Goal: Task Accomplishment & Management: Use online tool/utility

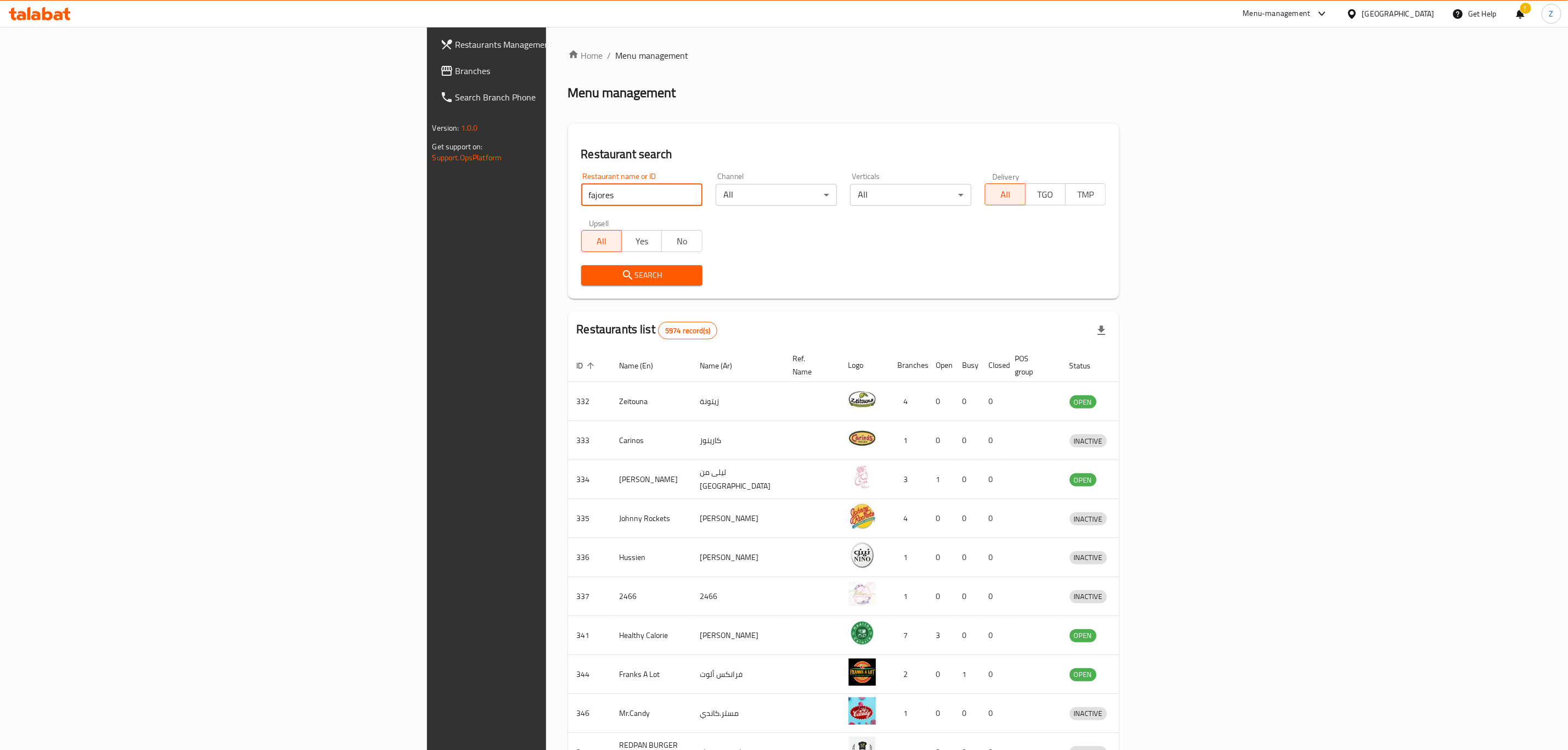
type input "fajores"
click button "Search" at bounding box center [642, 275] width 121 height 20
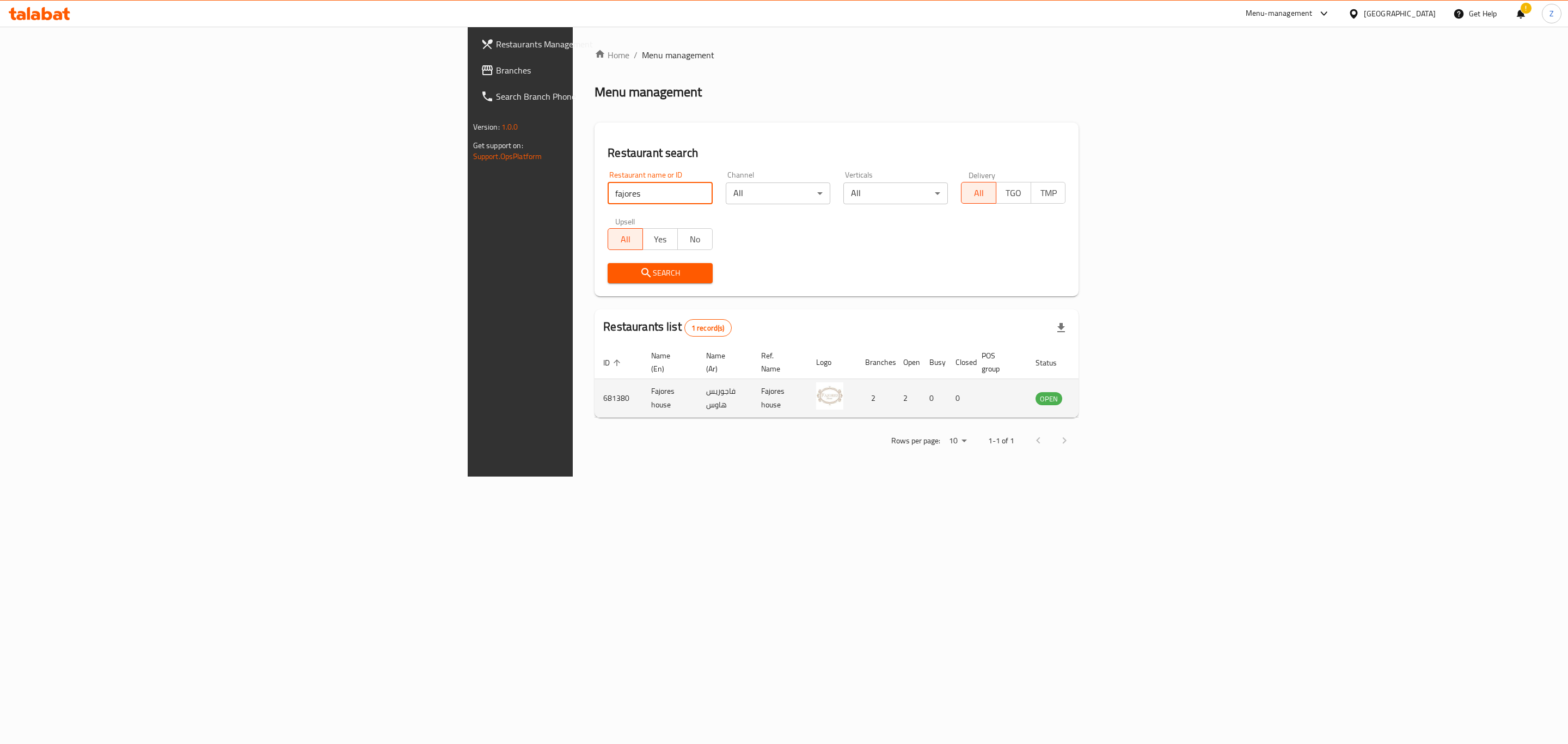
click at [1105, 395] on icon "enhanced table" at bounding box center [1099, 399] width 12 height 9
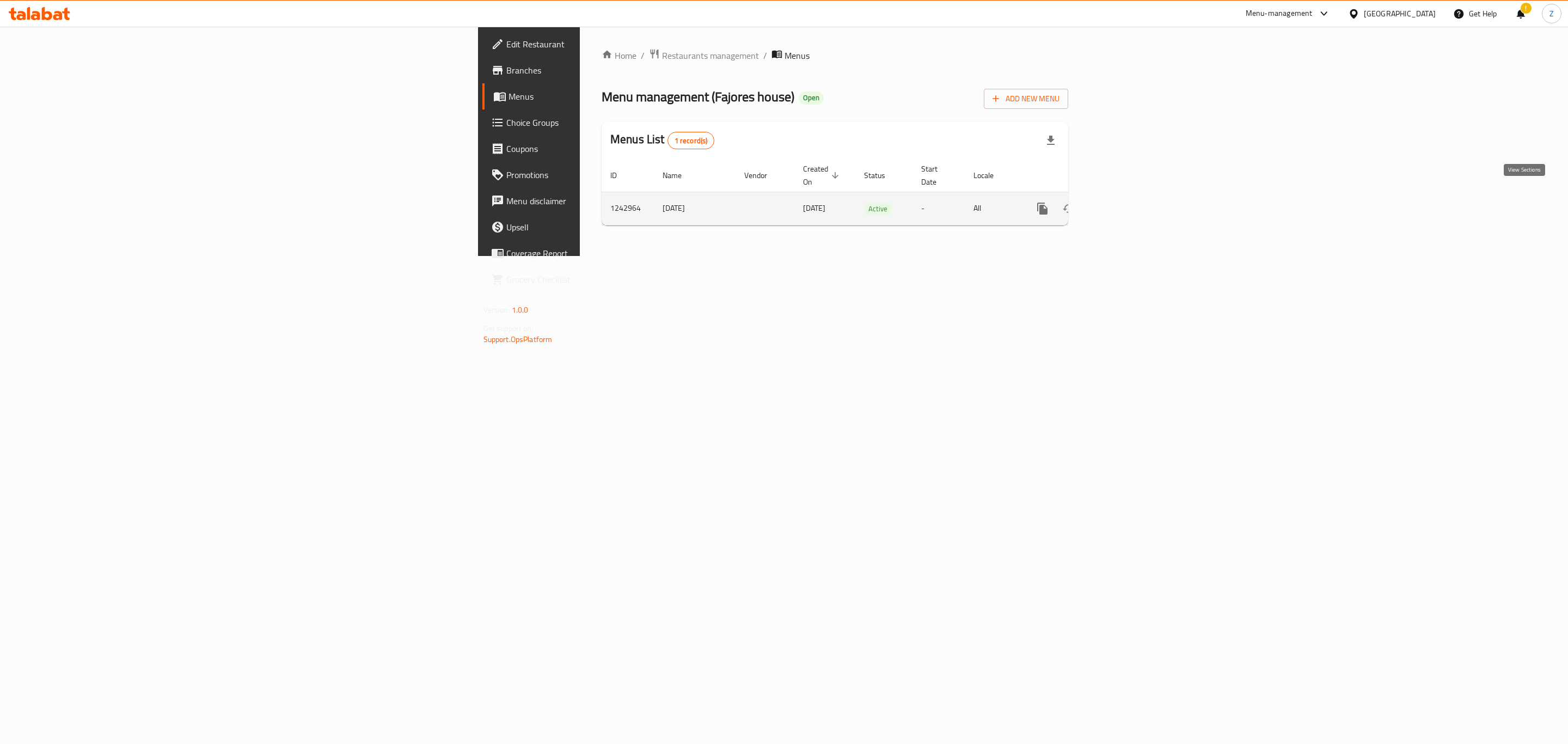
click at [1126, 204] on icon "enhanced table" at bounding box center [1121, 209] width 10 height 10
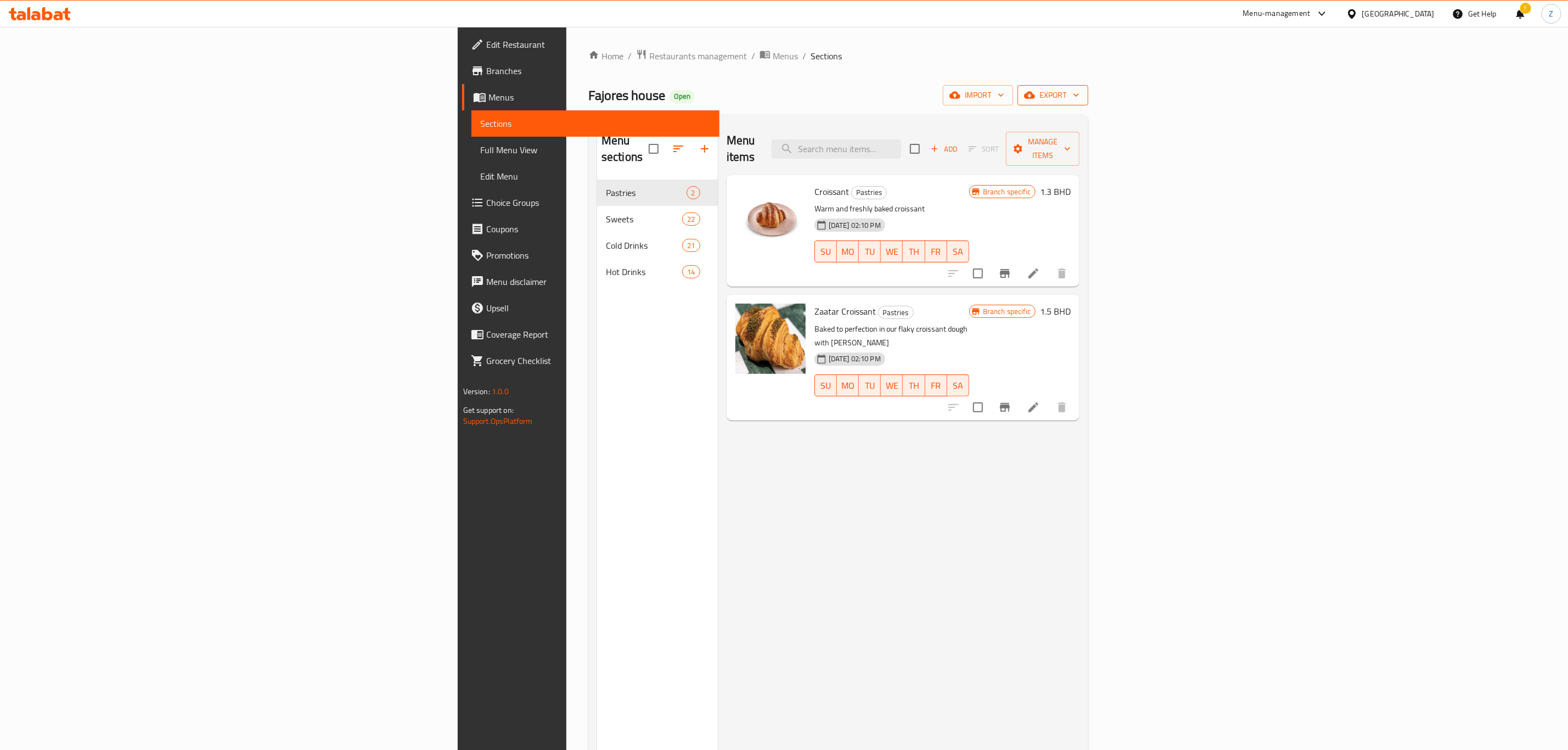
click at [1079, 95] on span "export" at bounding box center [1053, 95] width 53 height 14
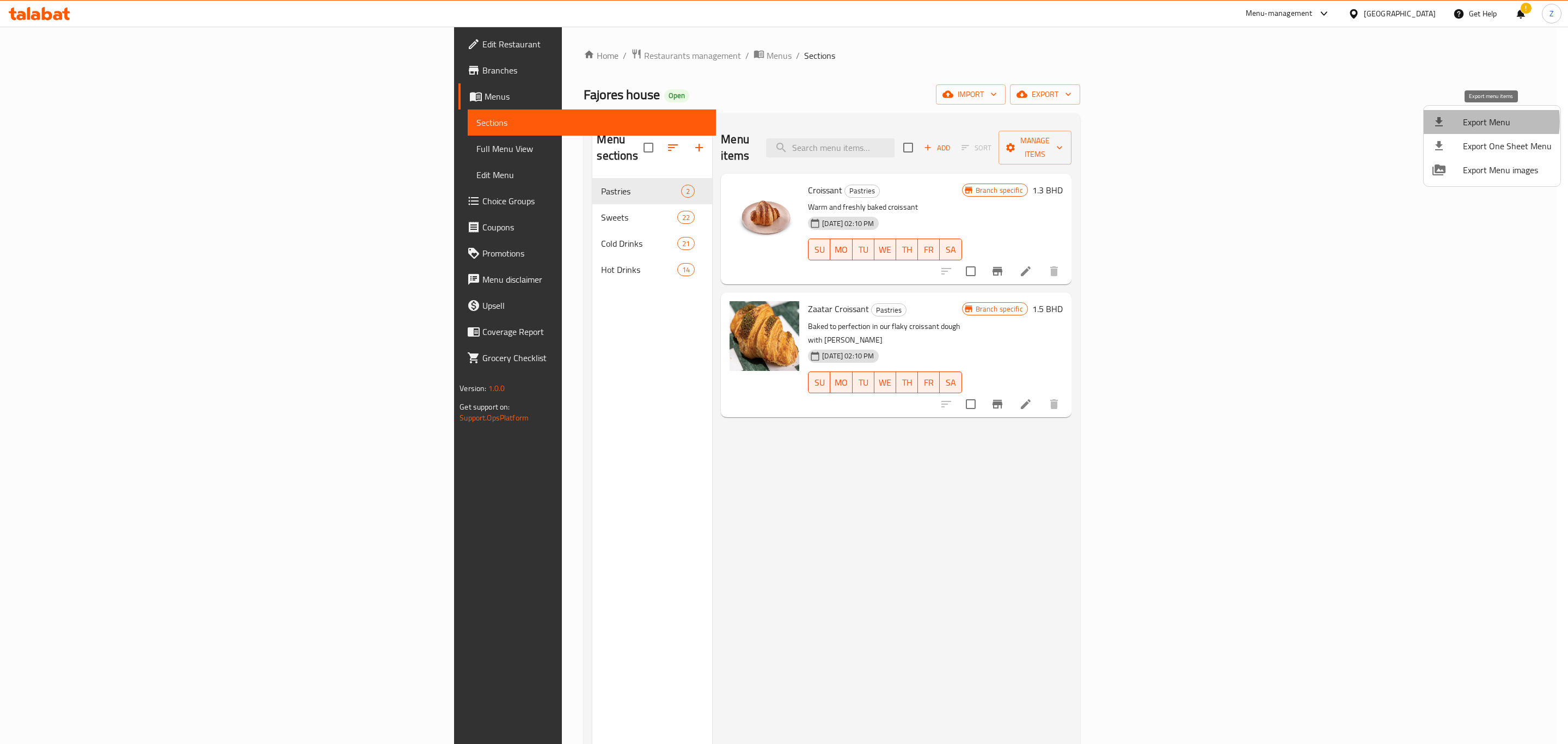
click at [1468, 121] on span "Export Menu" at bounding box center [1507, 122] width 89 height 13
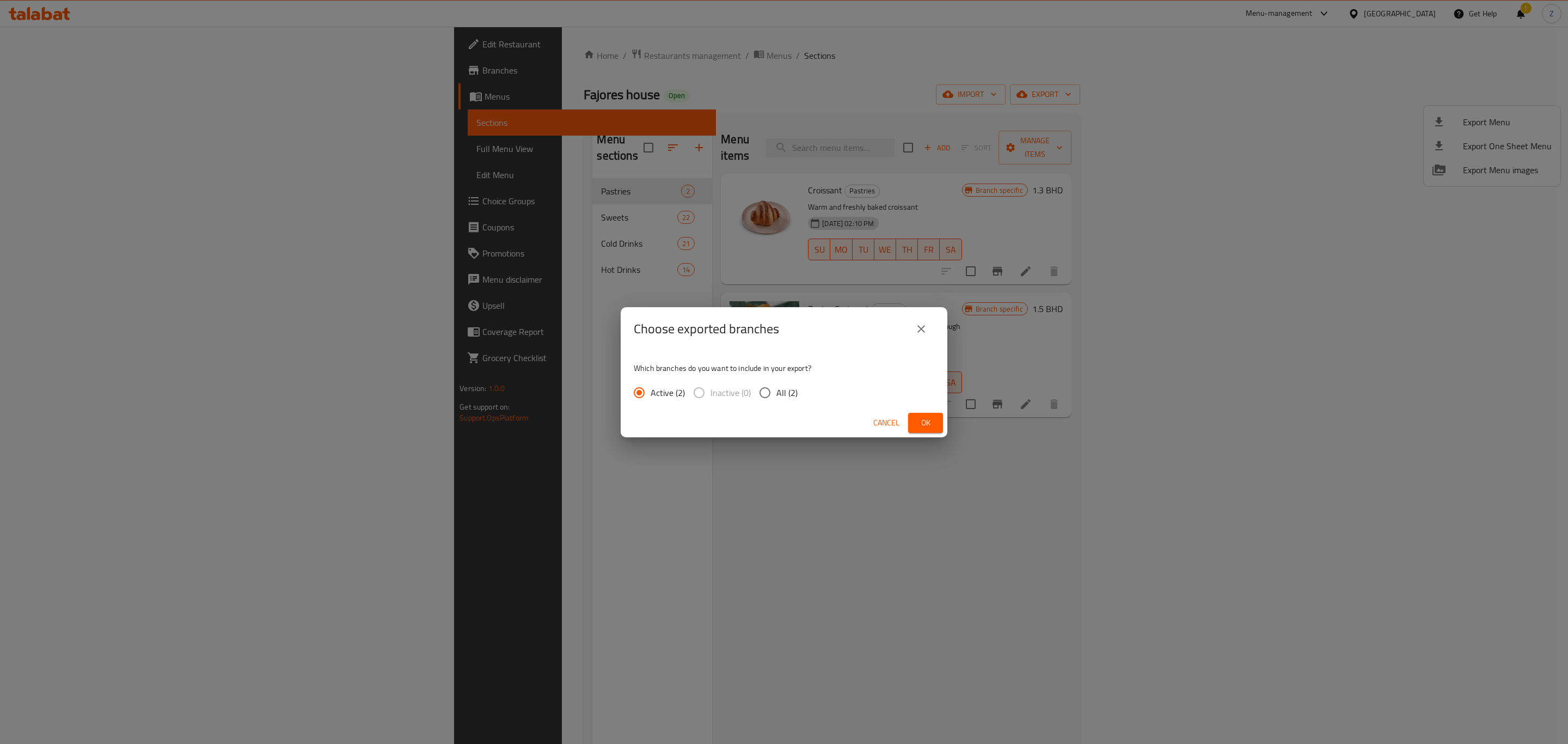
click at [754, 384] on input "All (2)" at bounding box center [765, 393] width 23 height 23
radio input "true"
drag, startPoint x: 760, startPoint y: 391, endPoint x: 806, endPoint y: 399, distance: 46.7
click at [760, 392] on input "All (2)" at bounding box center [765, 393] width 23 height 23
click at [937, 426] on button "Ok" at bounding box center [925, 423] width 35 height 20
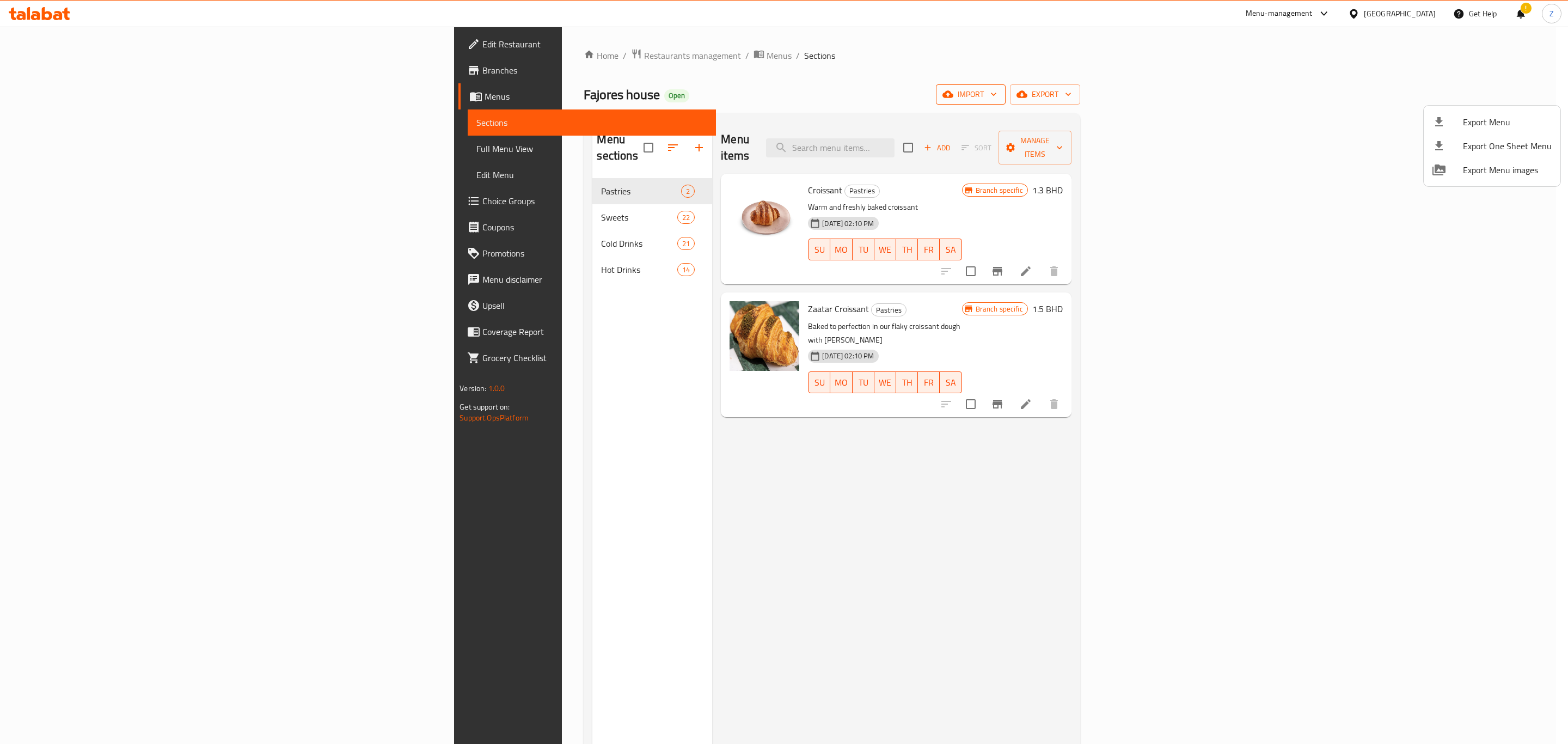
click at [1440, 88] on div at bounding box center [784, 372] width 1568 height 744
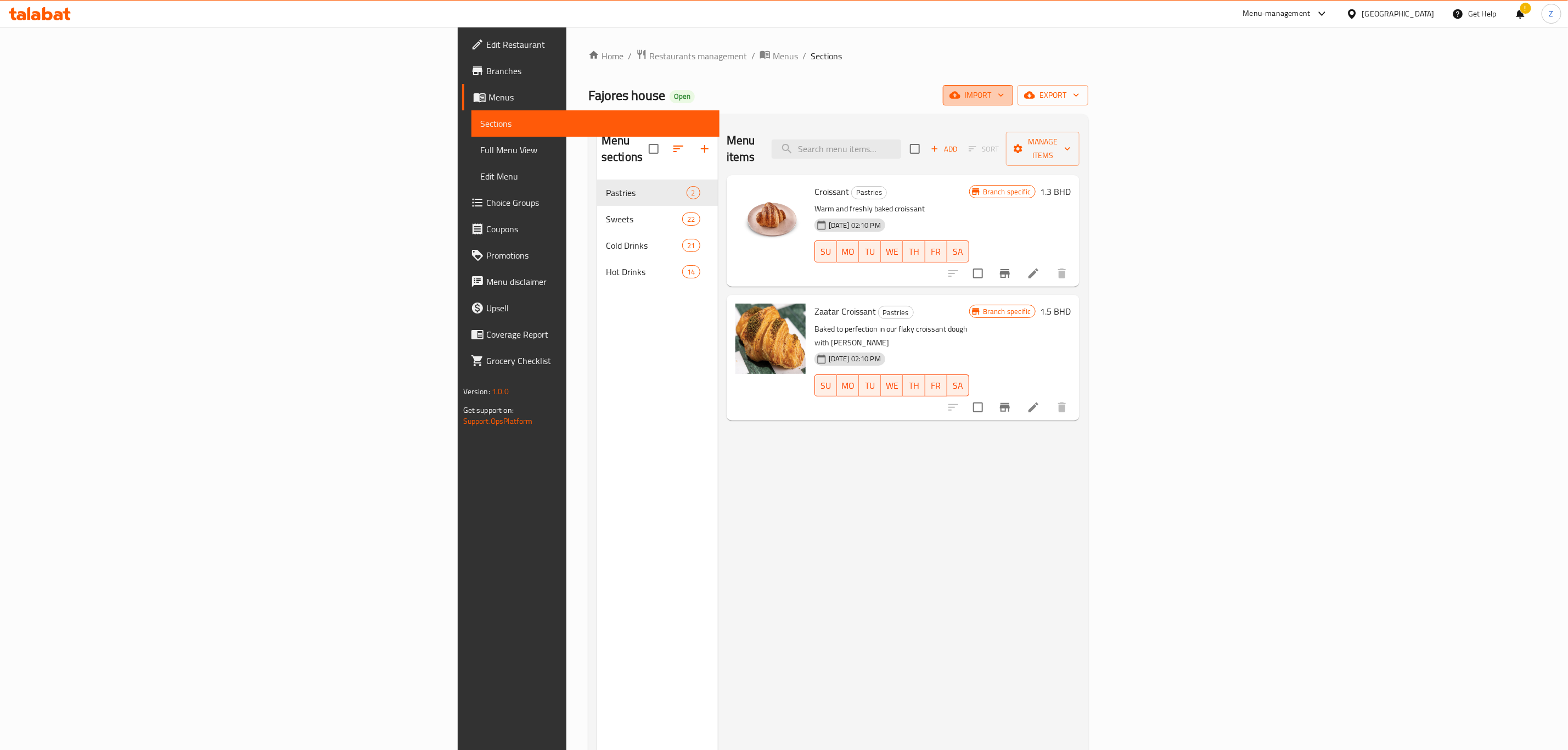
click at [1004, 91] on span "import" at bounding box center [978, 95] width 53 height 14
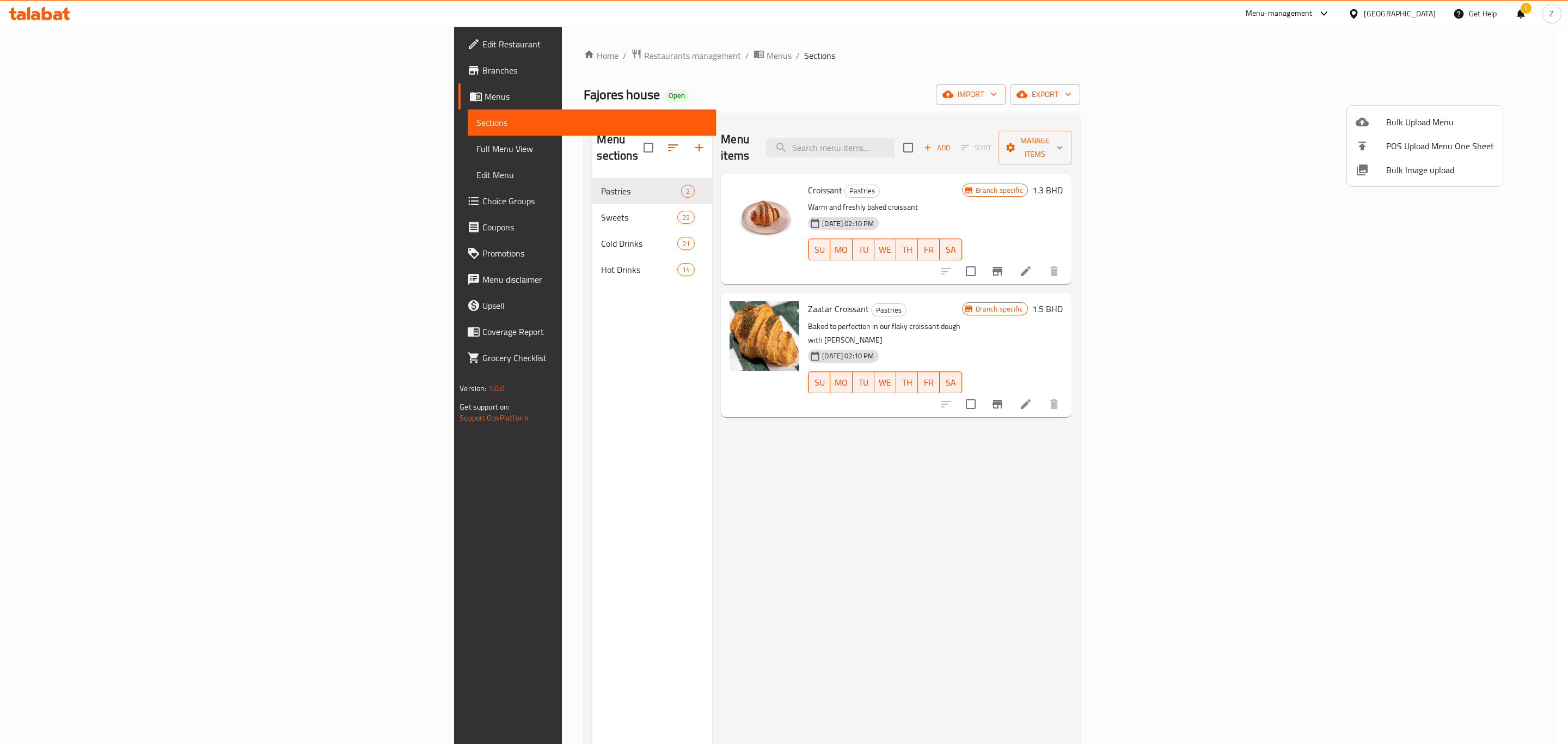
click at [1452, 127] on span "Bulk Upload Menu" at bounding box center [1440, 122] width 108 height 13
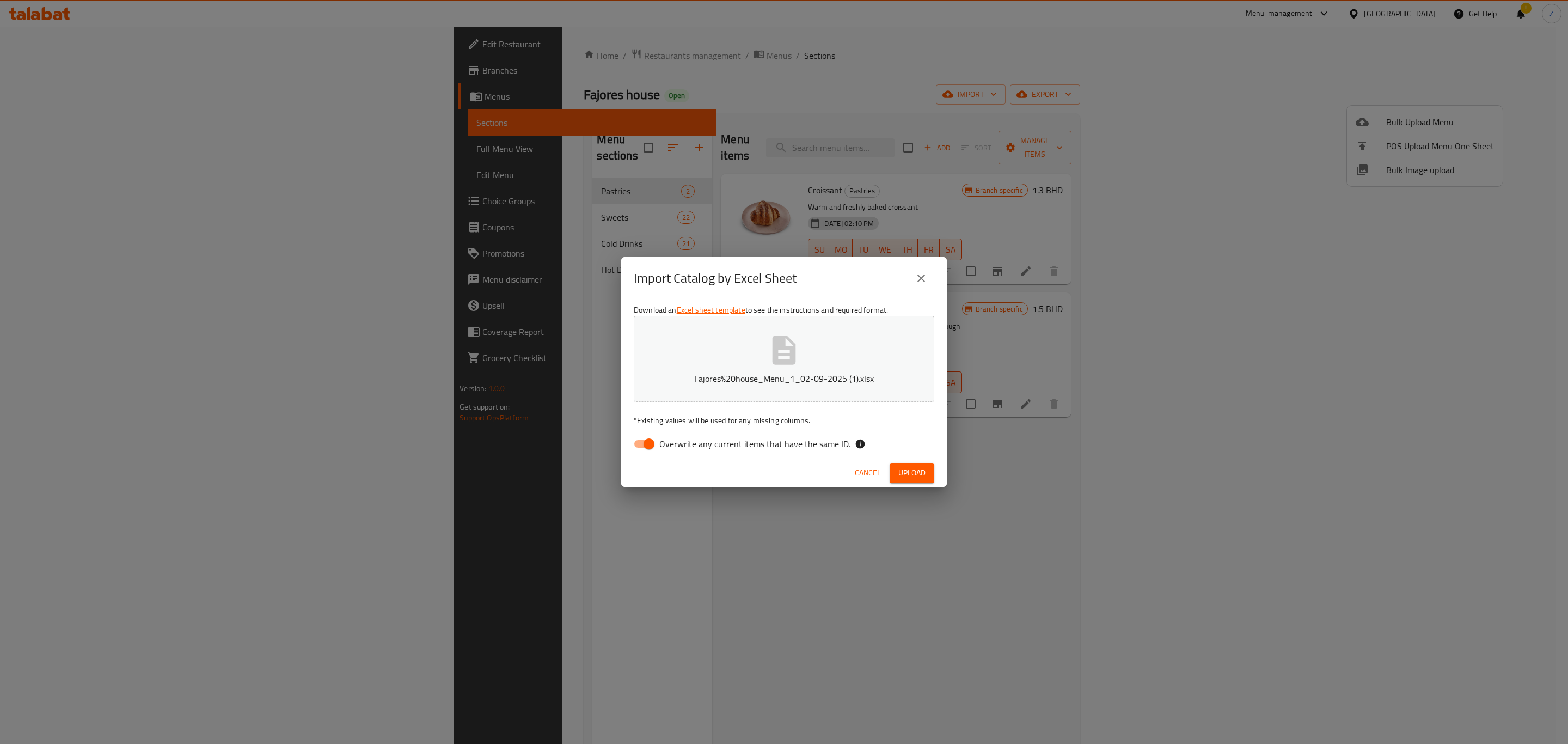
click at [901, 466] on span "Upload" at bounding box center [912, 473] width 27 height 13
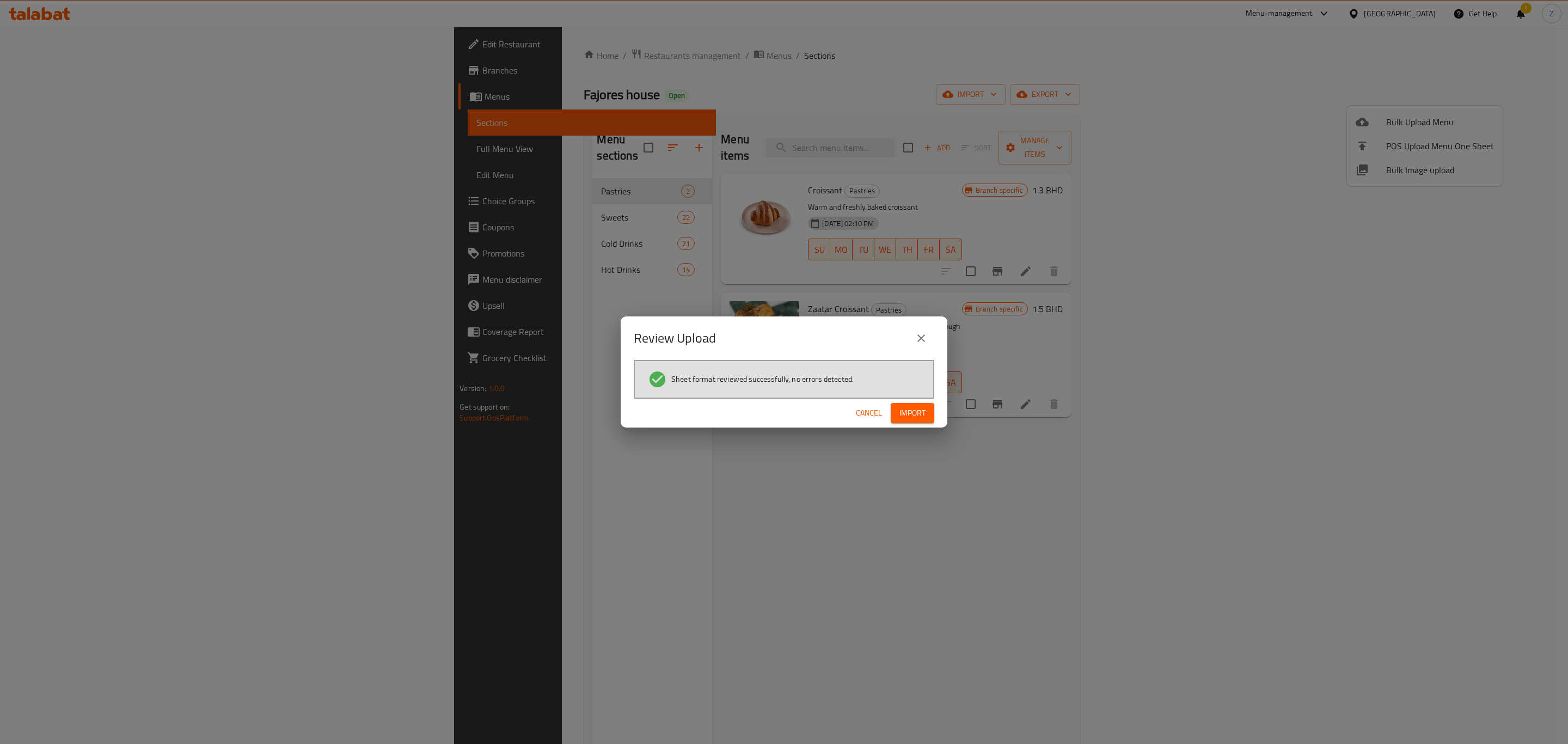
click at [918, 412] on span "Import" at bounding box center [912, 413] width 26 height 13
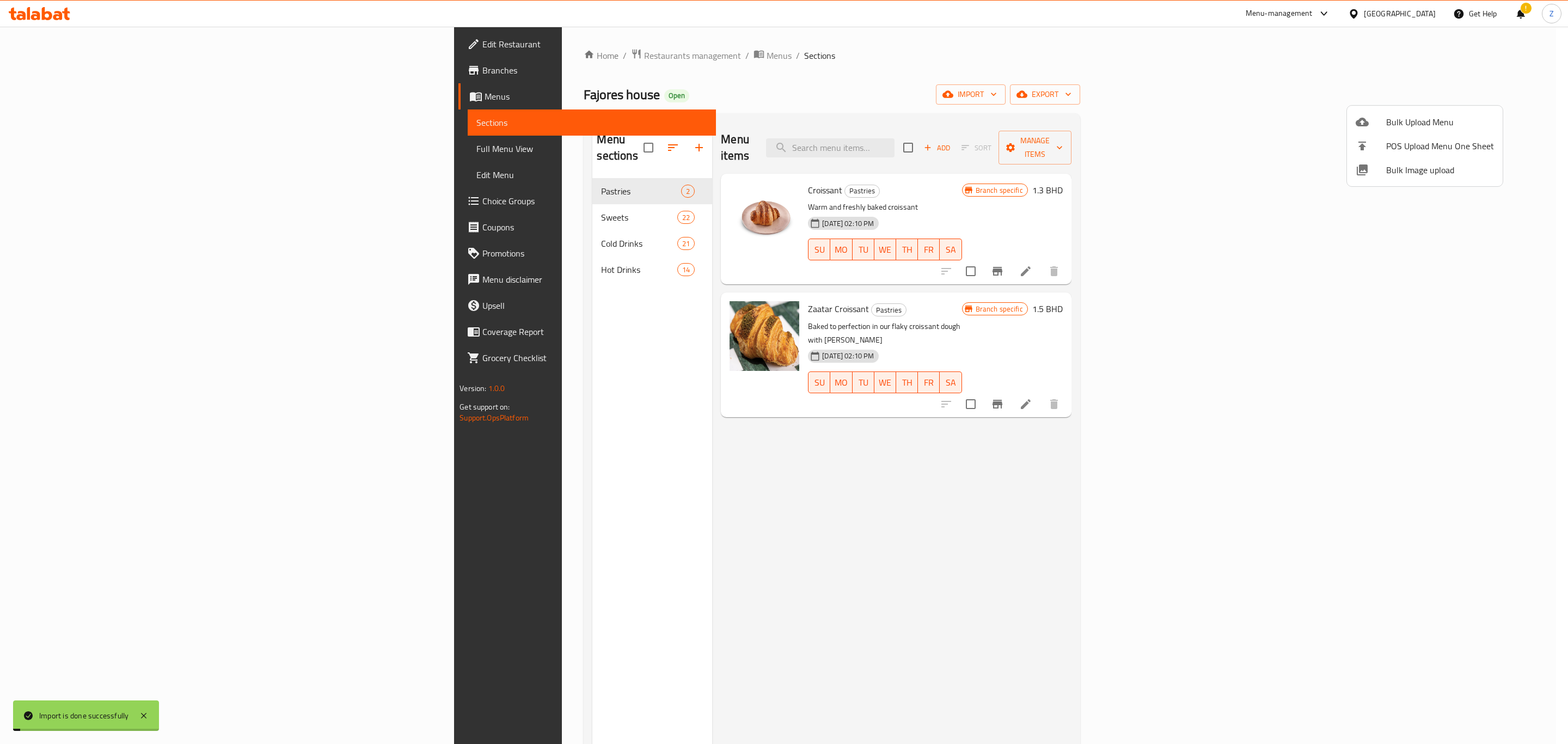
click at [368, 204] on div at bounding box center [784, 372] width 1568 height 744
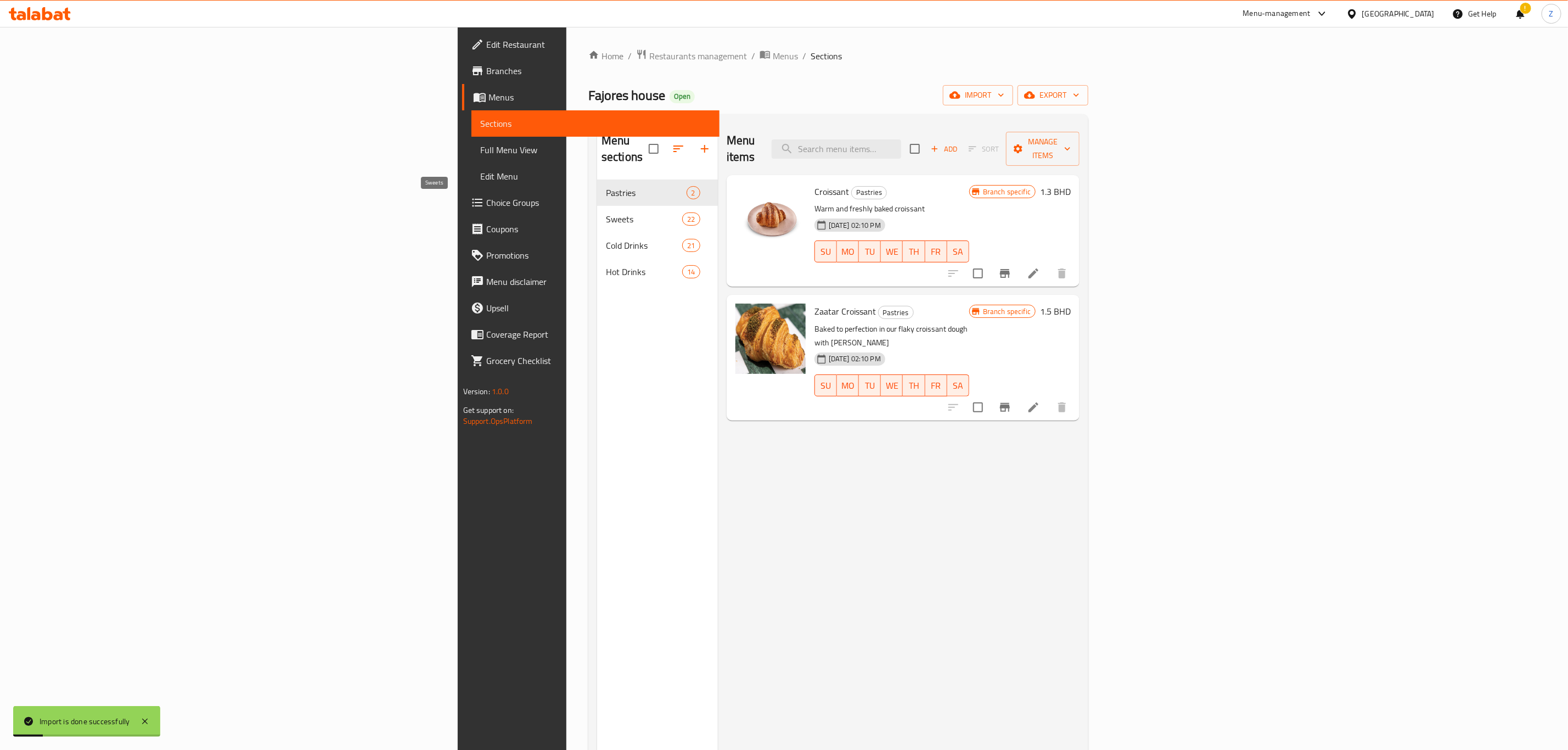
click at [606, 212] on span "Sweets" at bounding box center [644, 218] width 77 height 13
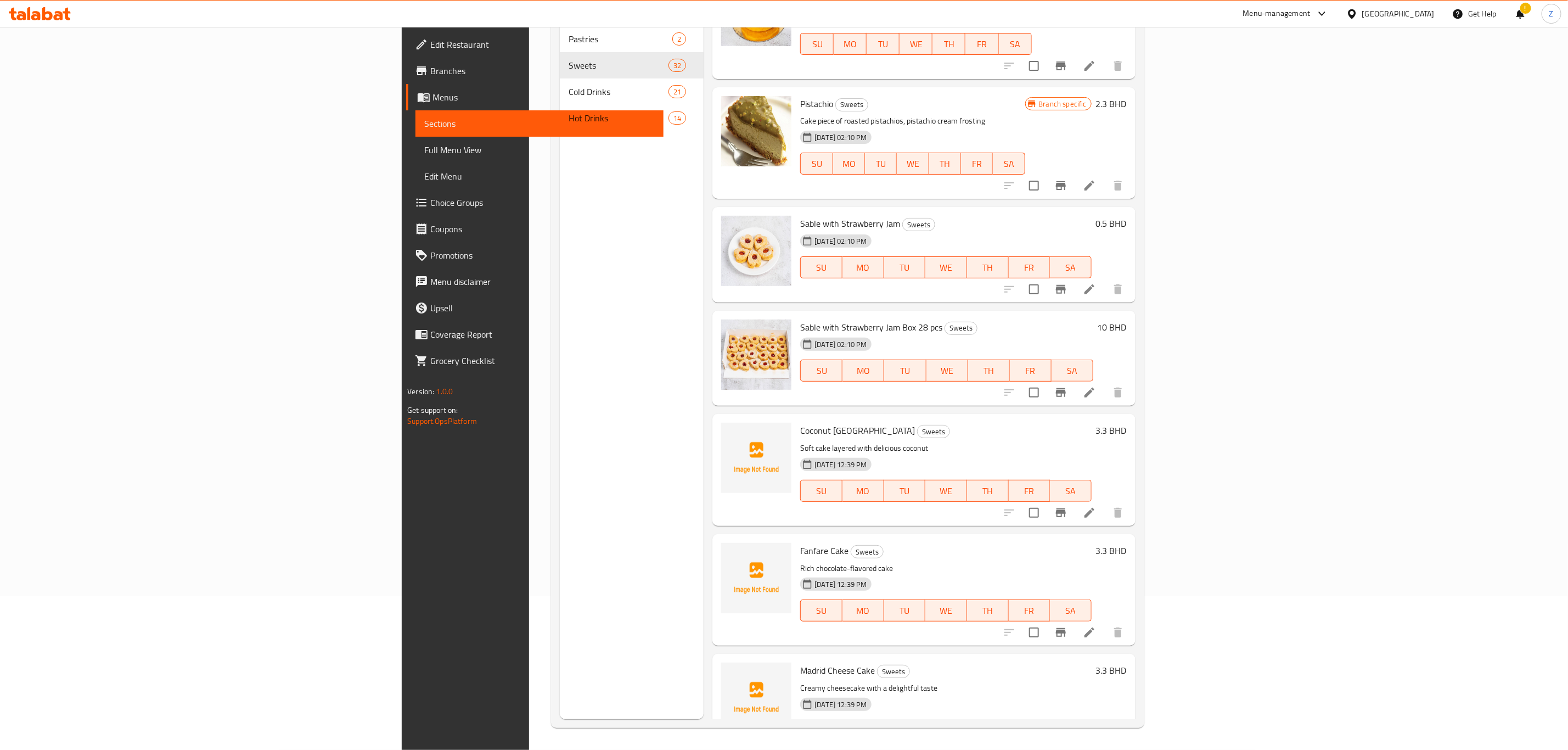
scroll to position [2158, 0]
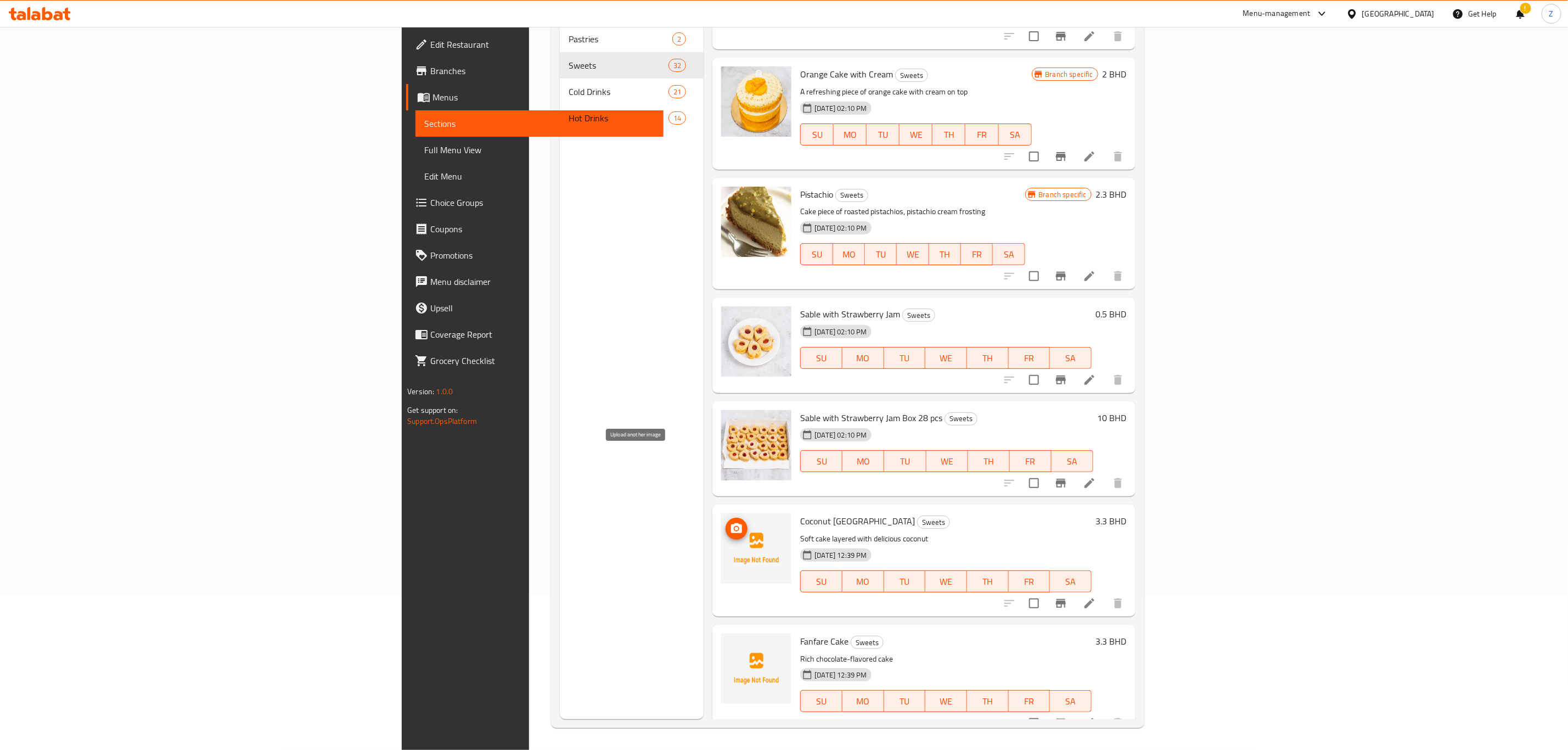
click at [731, 523] on icon "upload picture" at bounding box center [736, 528] width 11 height 10
click at [731, 643] on icon "upload picture" at bounding box center [736, 648] width 11 height 10
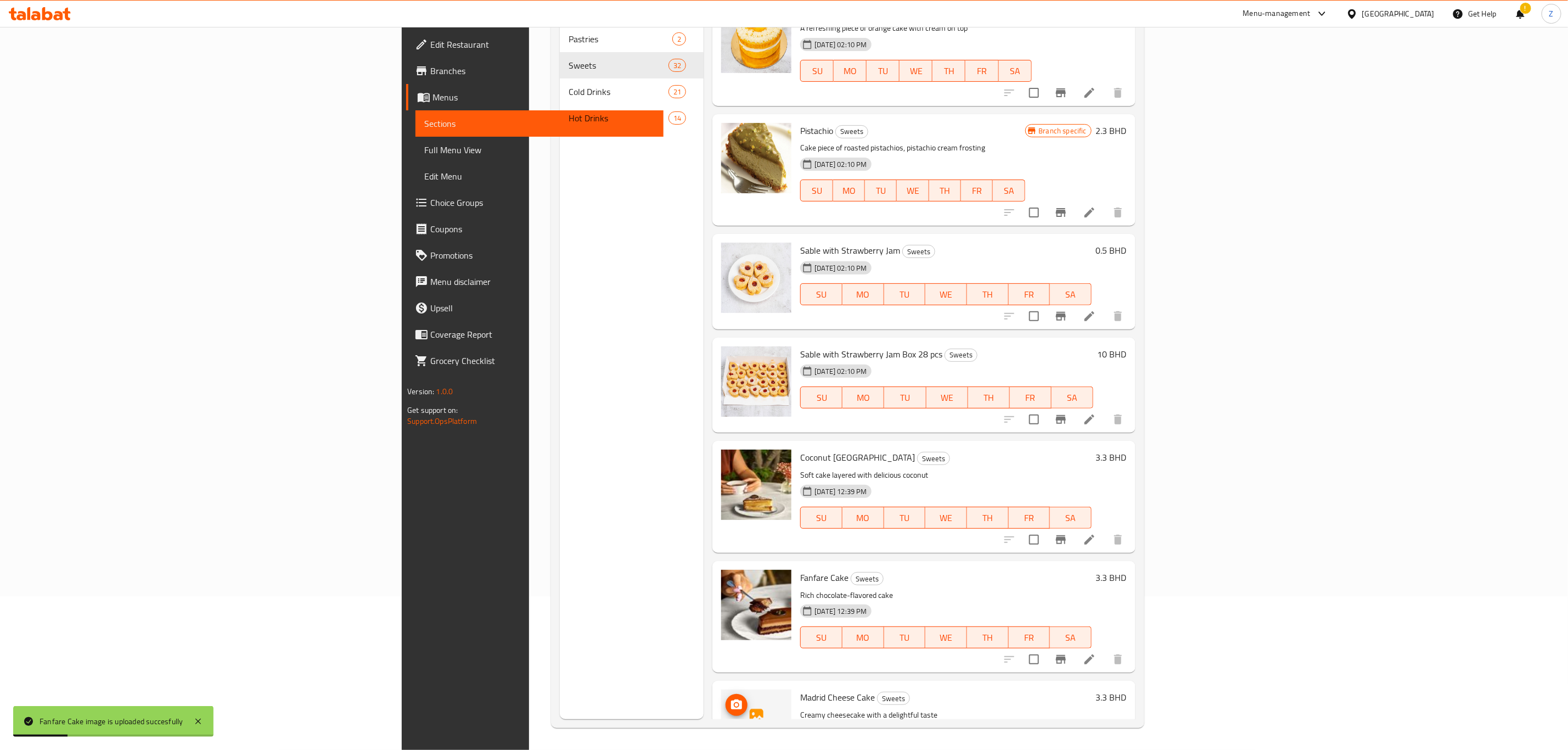
scroll to position [2323, 0]
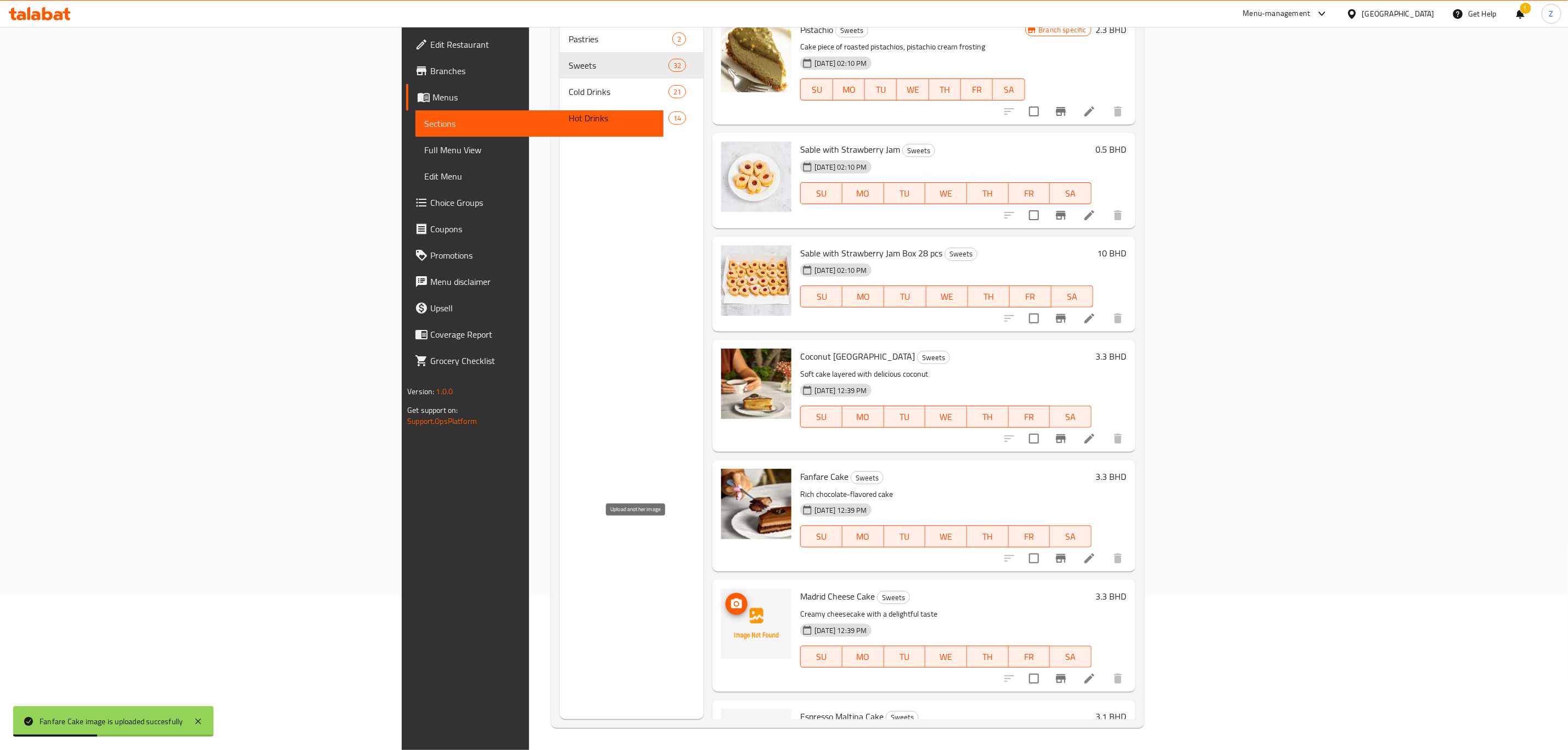
click at [730, 597] on icon "upload picture" at bounding box center [736, 603] width 13 height 13
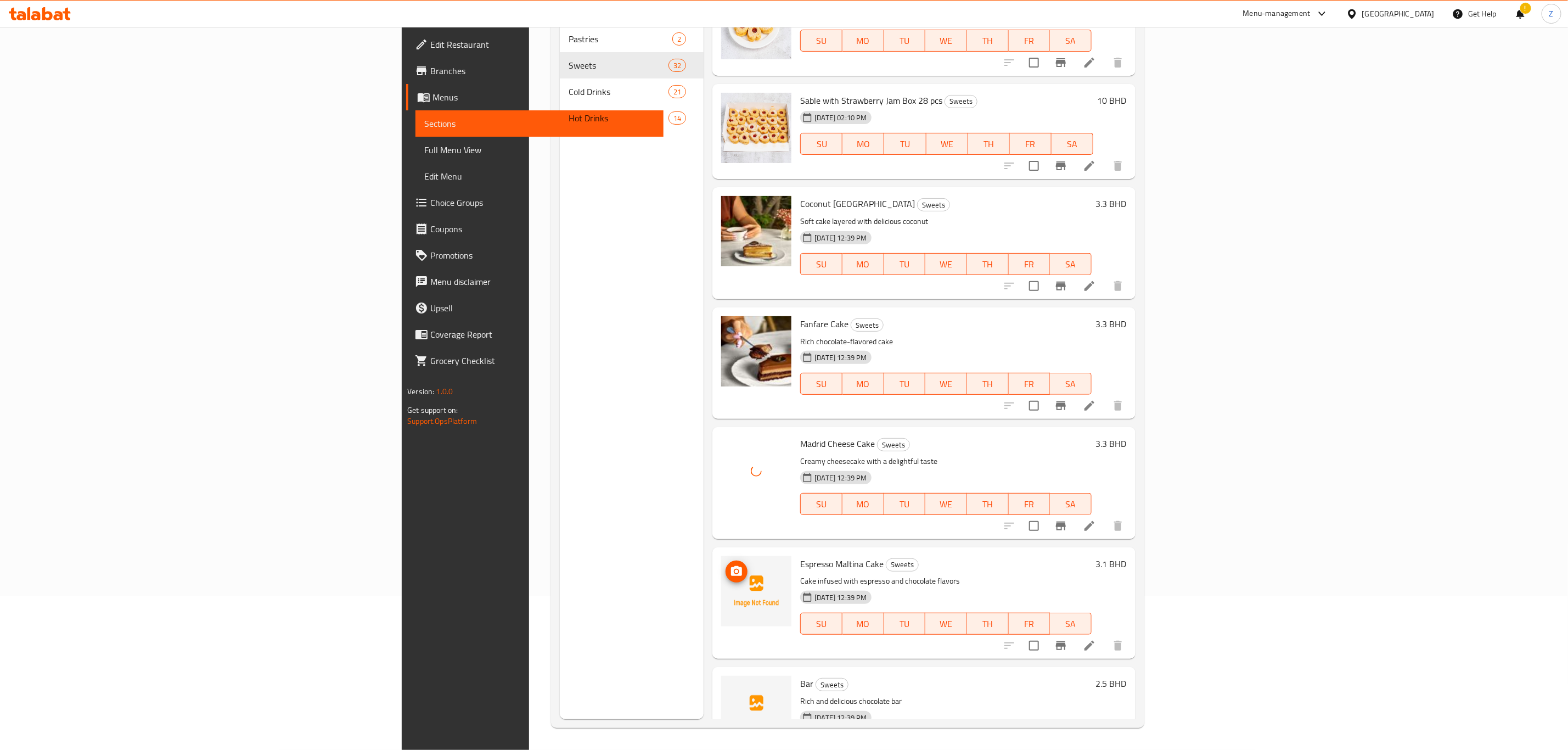
scroll to position [2488, 0]
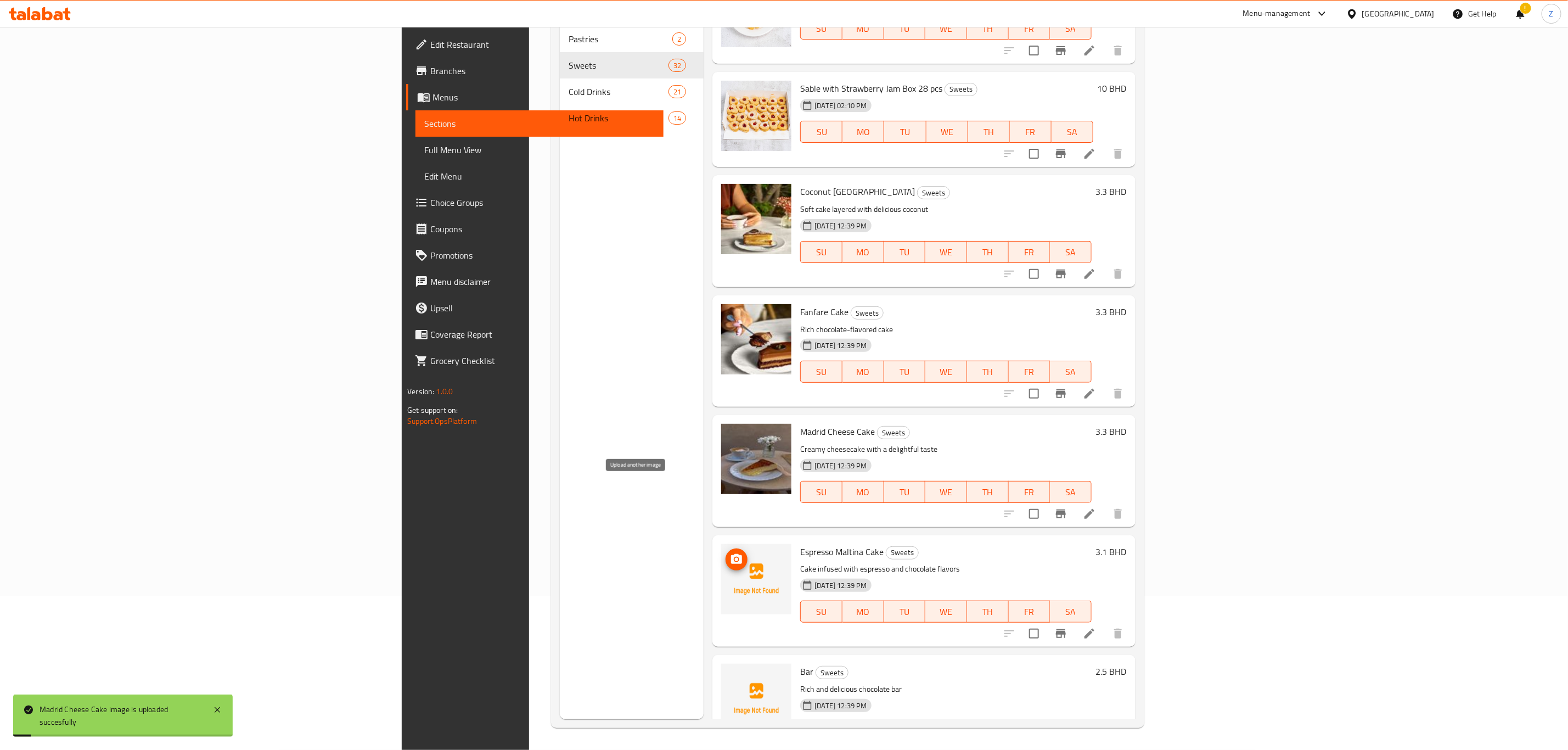
click at [725, 553] on span "upload picture" at bounding box center [736, 559] width 22 height 13
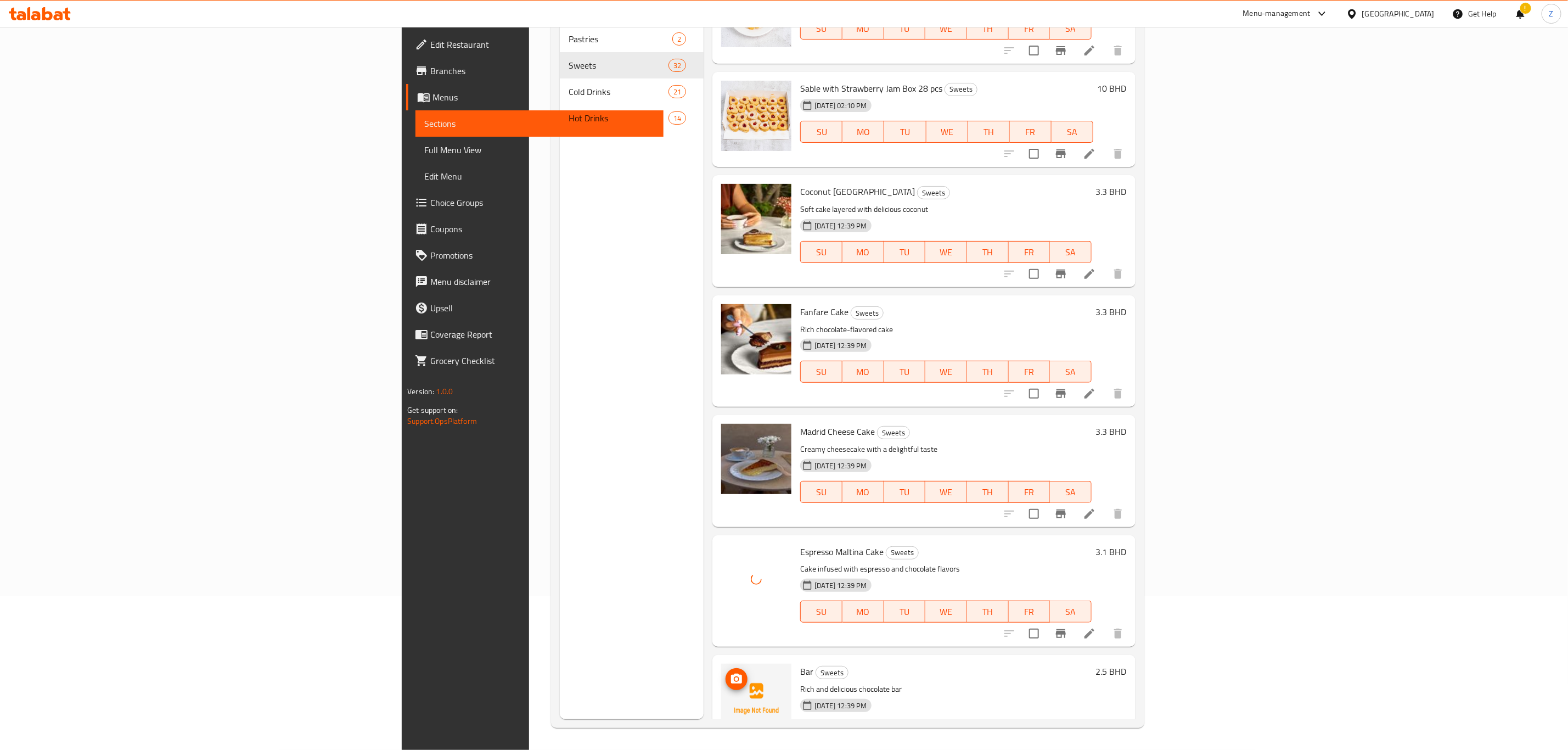
click at [731, 674] on icon "upload picture" at bounding box center [736, 679] width 11 height 10
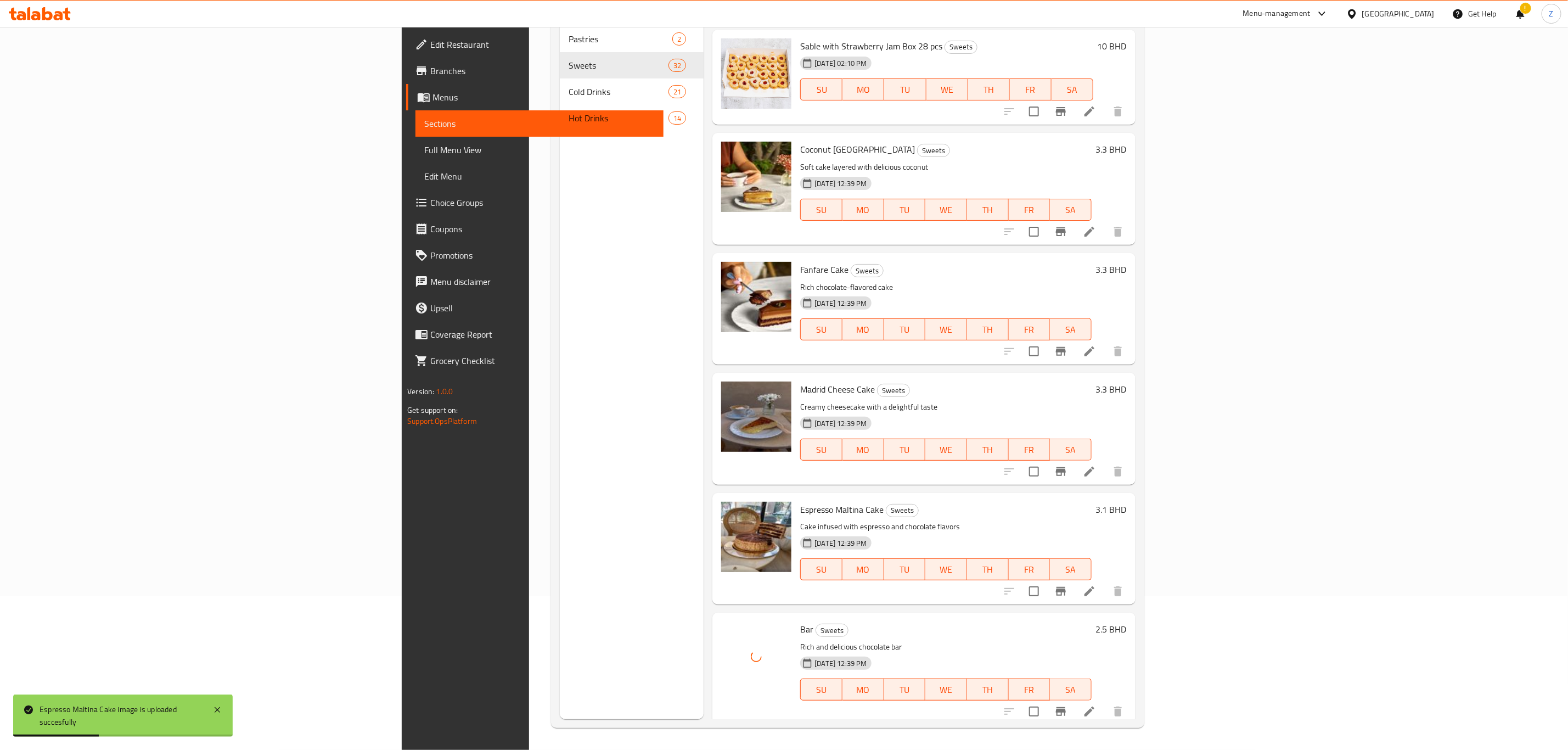
scroll to position [2652, 0]
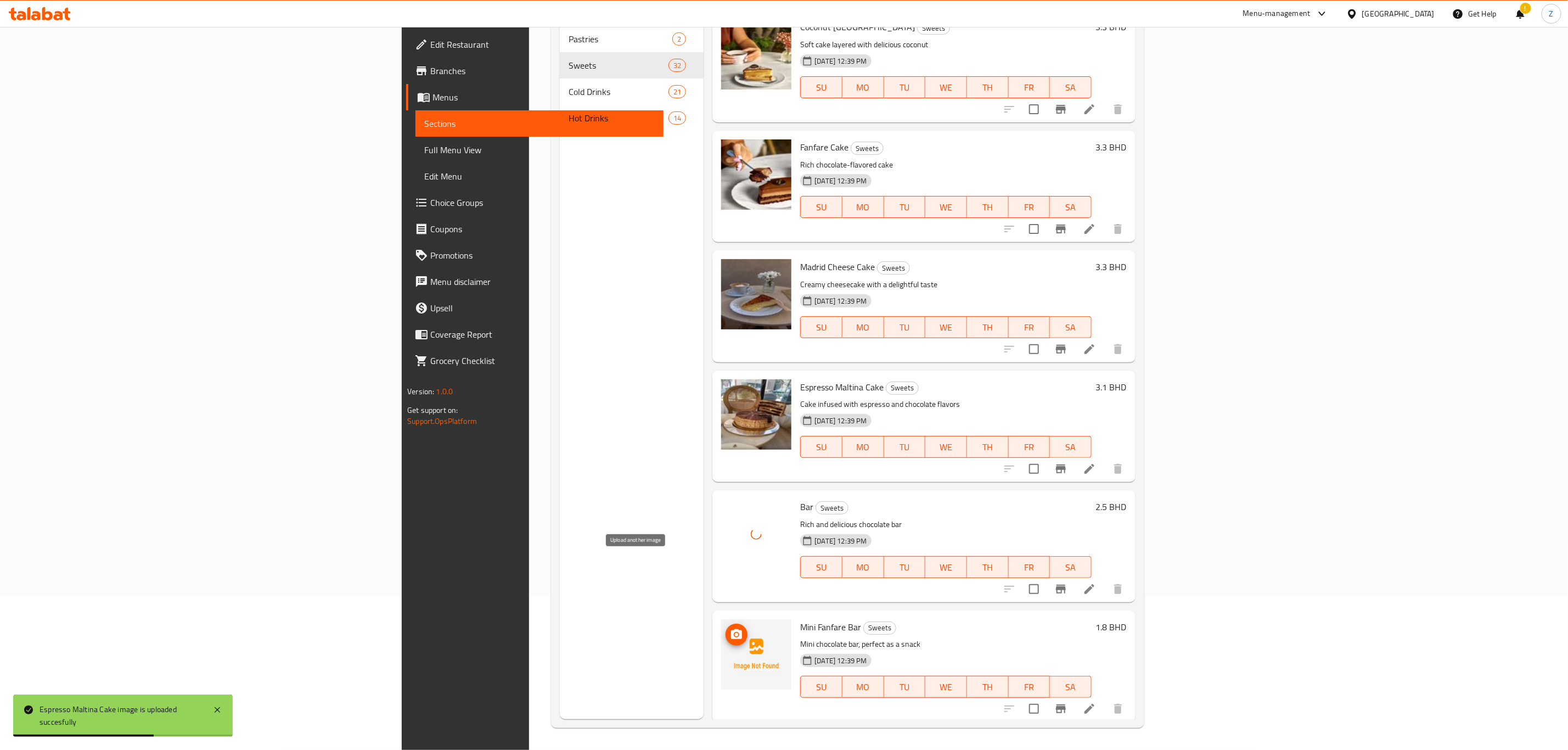
click at [730, 628] on icon "upload picture" at bounding box center [736, 634] width 13 height 13
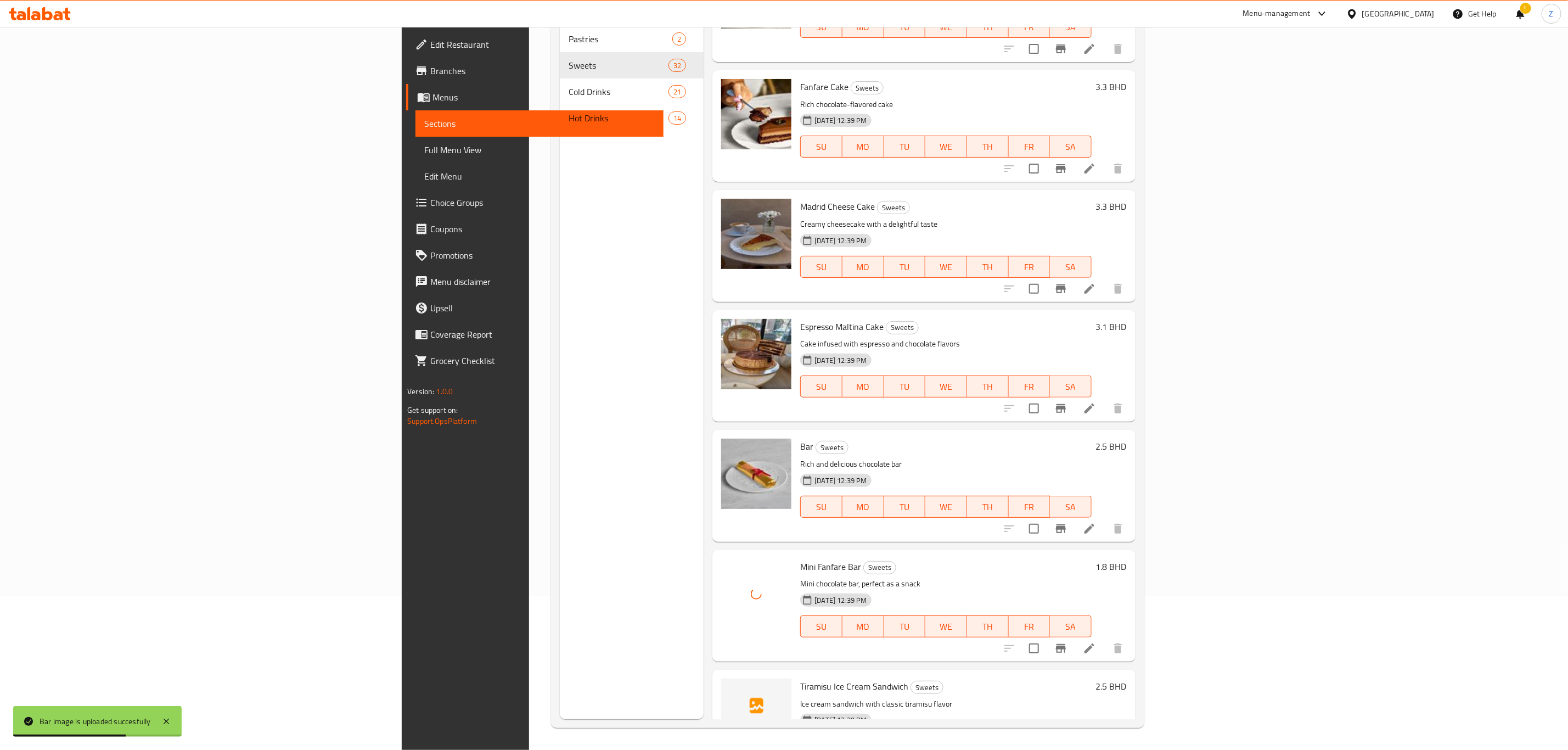
scroll to position [2899, 0]
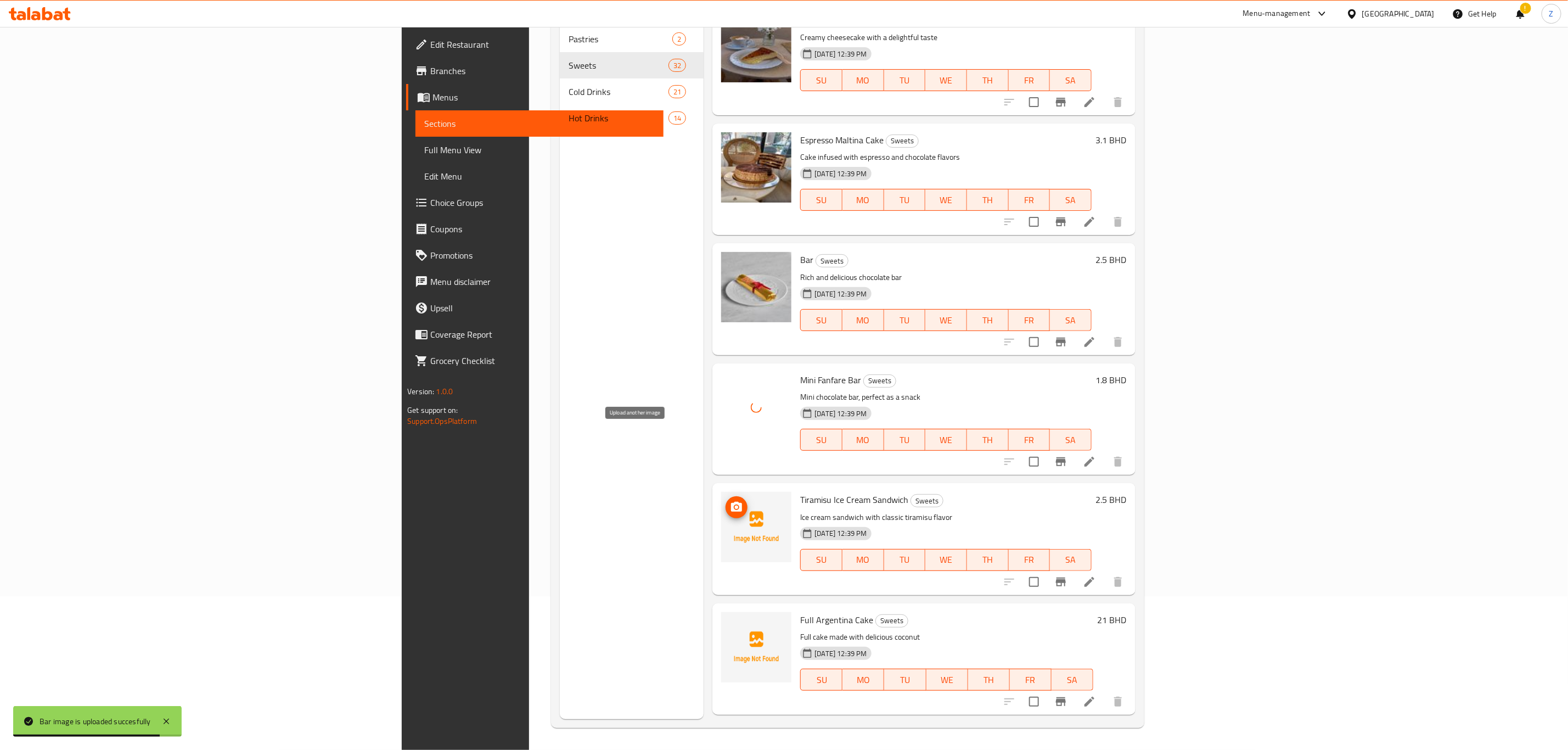
click at [725, 501] on span "upload picture" at bounding box center [736, 507] width 22 height 13
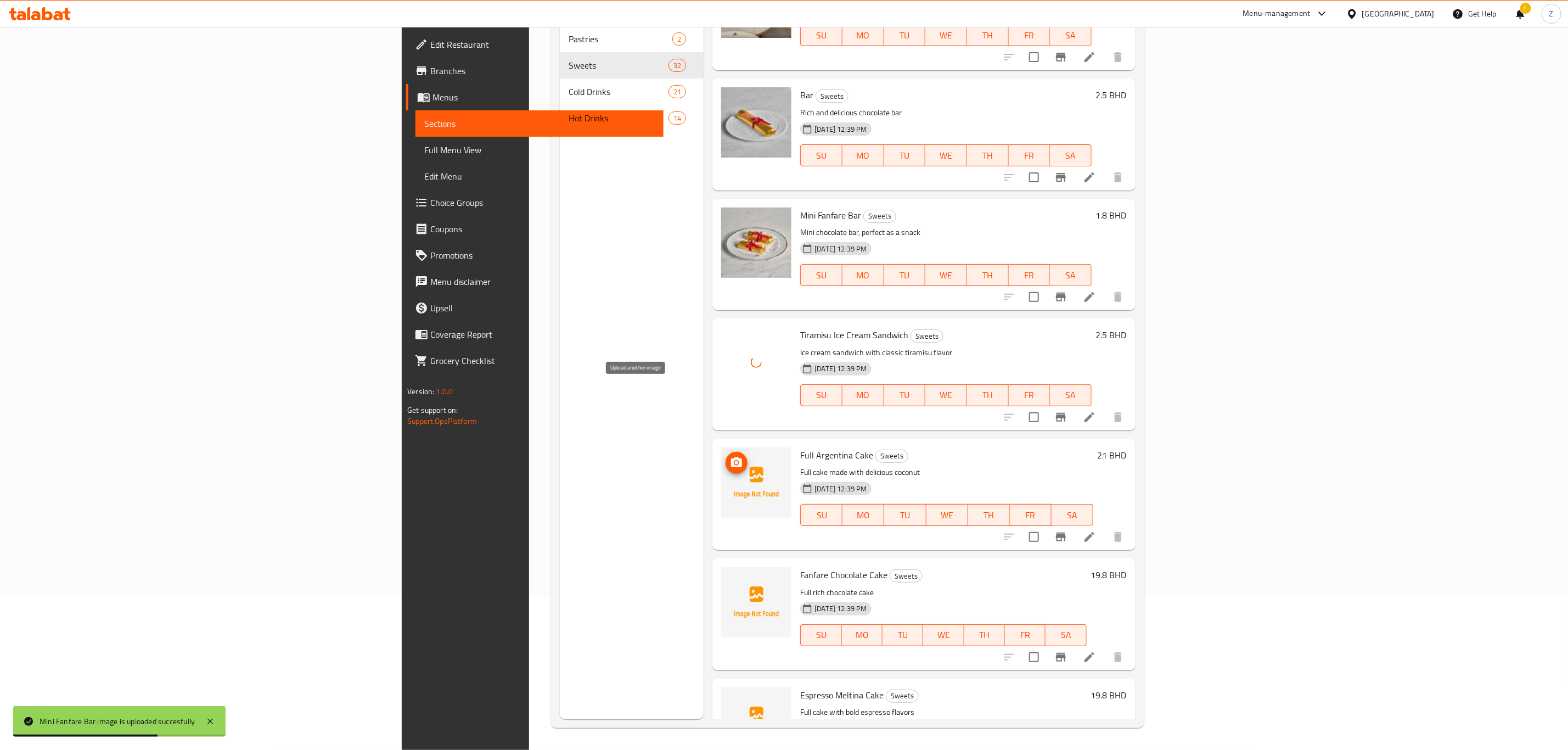
click at [725, 456] on span "upload picture" at bounding box center [736, 462] width 22 height 13
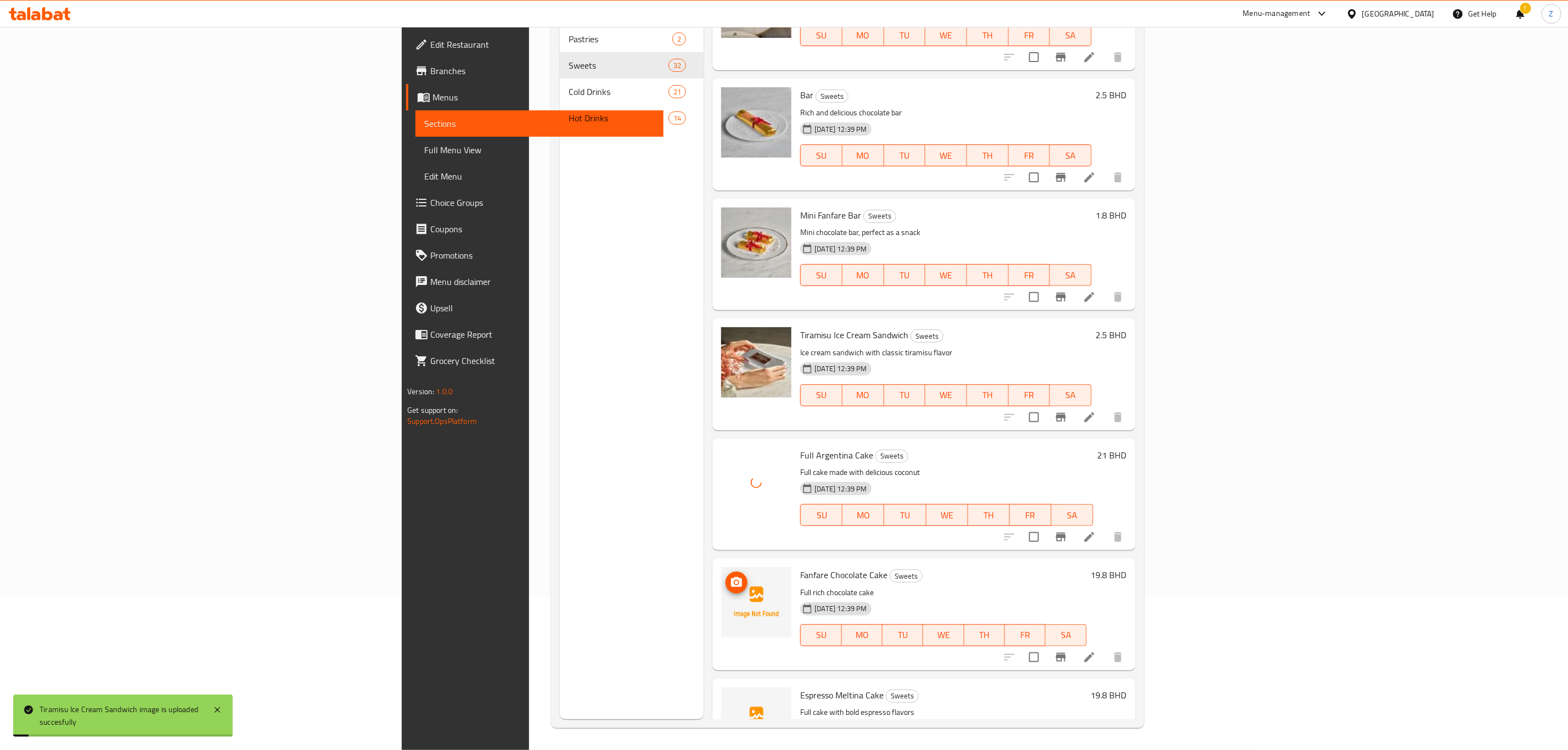
click at [725, 576] on span "upload picture" at bounding box center [736, 582] width 22 height 13
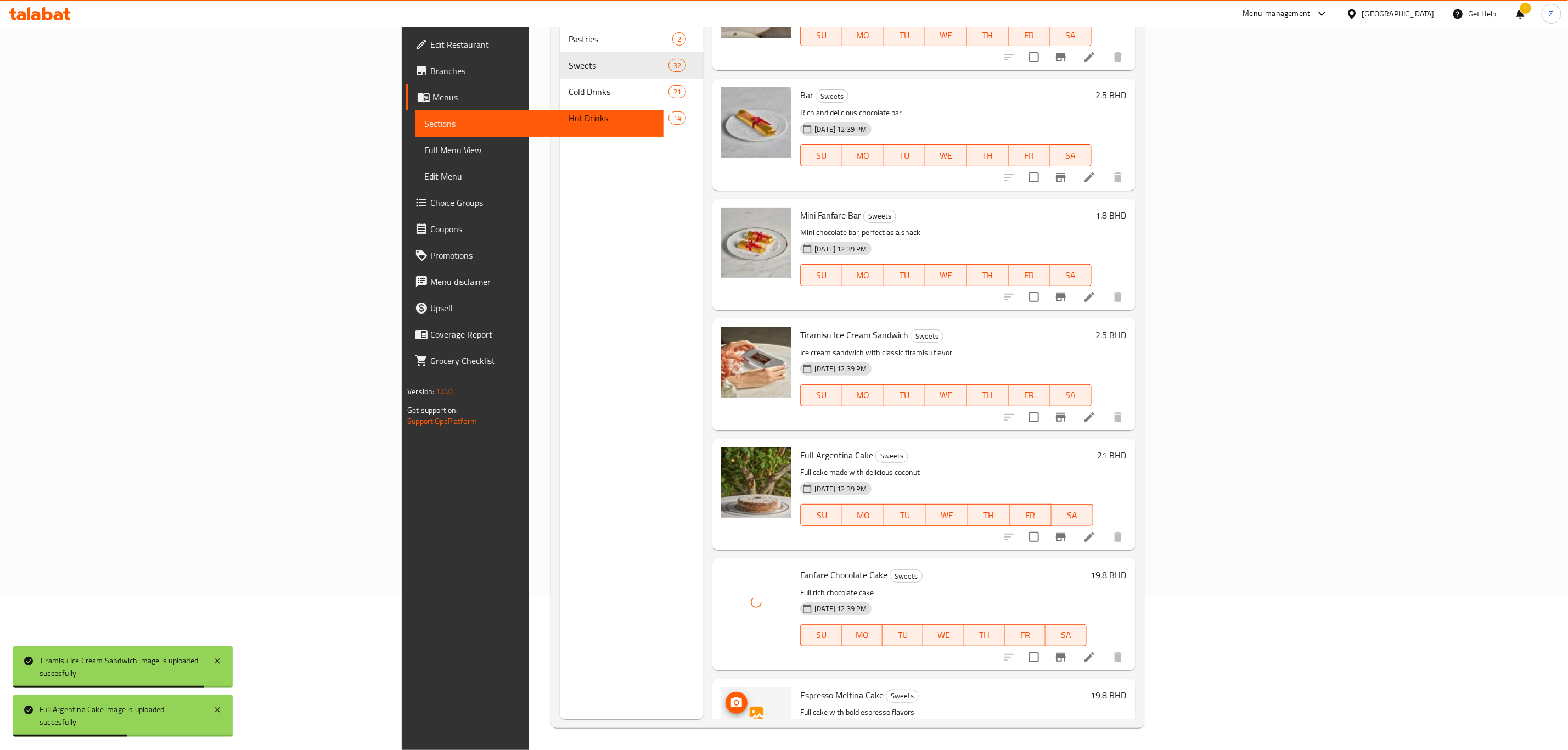
click at [725, 692] on button "upload picture" at bounding box center [736, 703] width 22 height 22
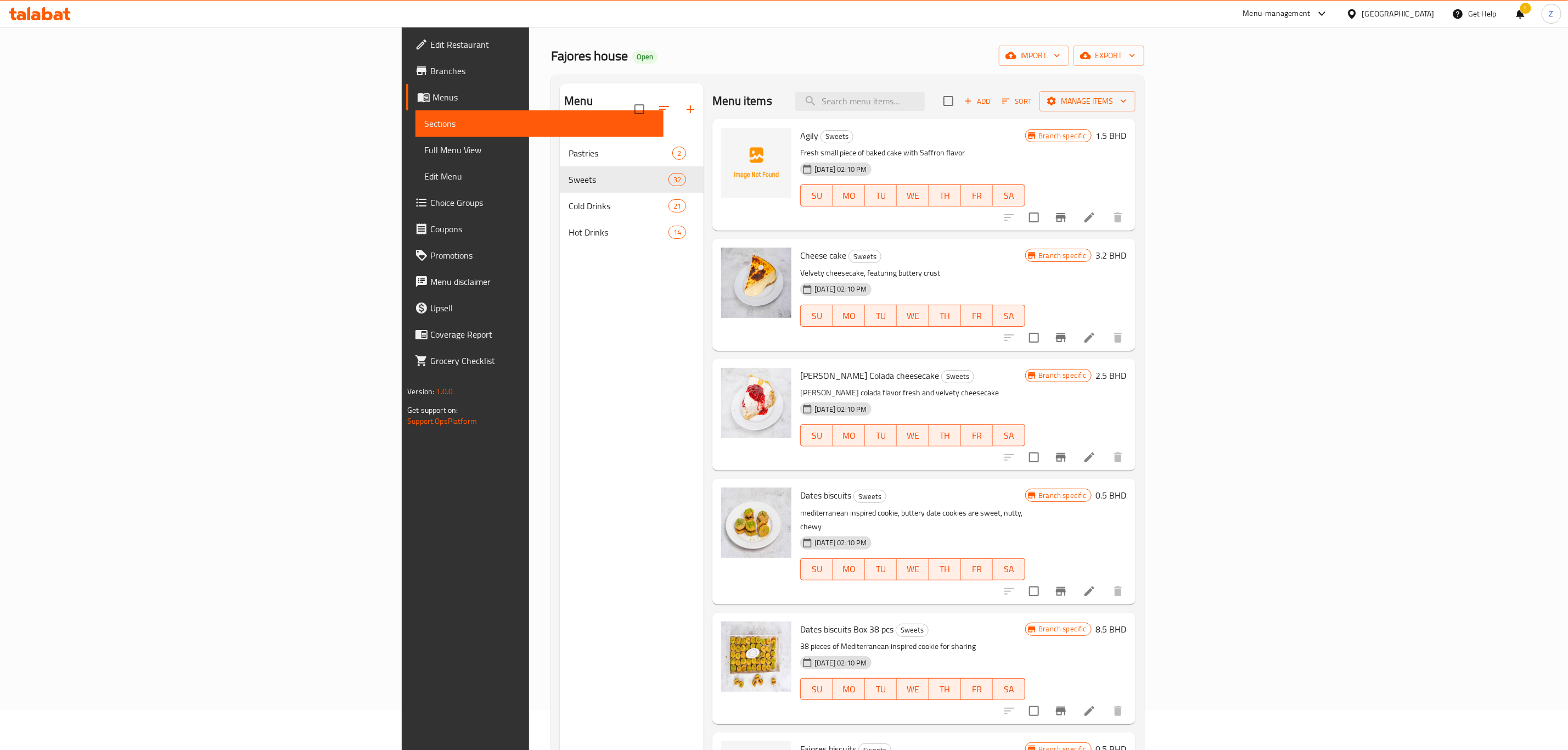
scroll to position [0, 0]
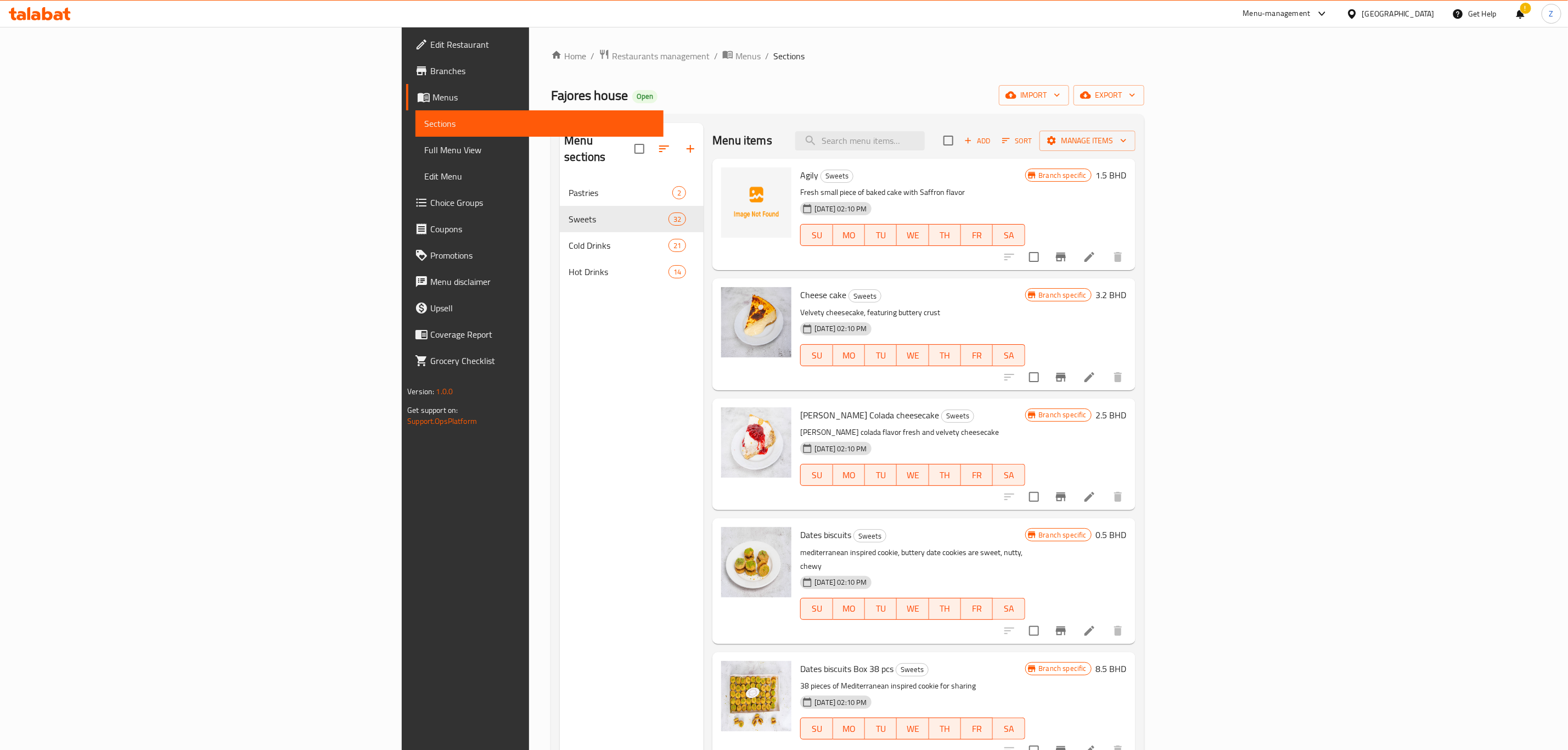
click at [559, 507] on div "Menu sections Pastries 2 Sweets 32 Cold Drinks 21 Hot Drinks 14" at bounding box center [631, 498] width 144 height 750
